Goal: Task Accomplishment & Management: Manage account settings

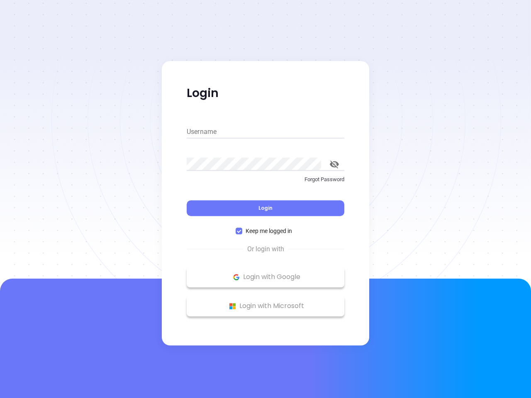
click at [265, 199] on div "Login" at bounding box center [266, 203] width 158 height 26
click at [265, 132] on input "Username" at bounding box center [266, 131] width 158 height 13
click at [334, 164] on icon "toggle password visibility" at bounding box center [334, 164] width 9 height 8
click at [265, 208] on span "Login" at bounding box center [265, 207] width 14 height 7
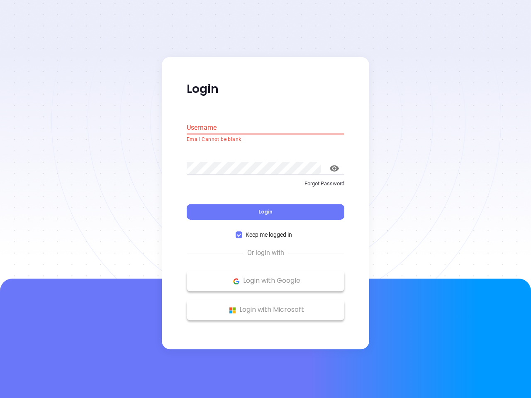
click at [265, 231] on span "Keep me logged in" at bounding box center [268, 235] width 53 height 9
click at [242, 232] on input "Keep me logged in" at bounding box center [239, 235] width 7 height 7
checkbox input "false"
click at [265, 277] on p "Login with Google" at bounding box center [265, 281] width 149 height 12
click at [265, 306] on p "Login with Microsoft" at bounding box center [265, 310] width 149 height 12
